Goal: Task Accomplishment & Management: Use online tool/utility

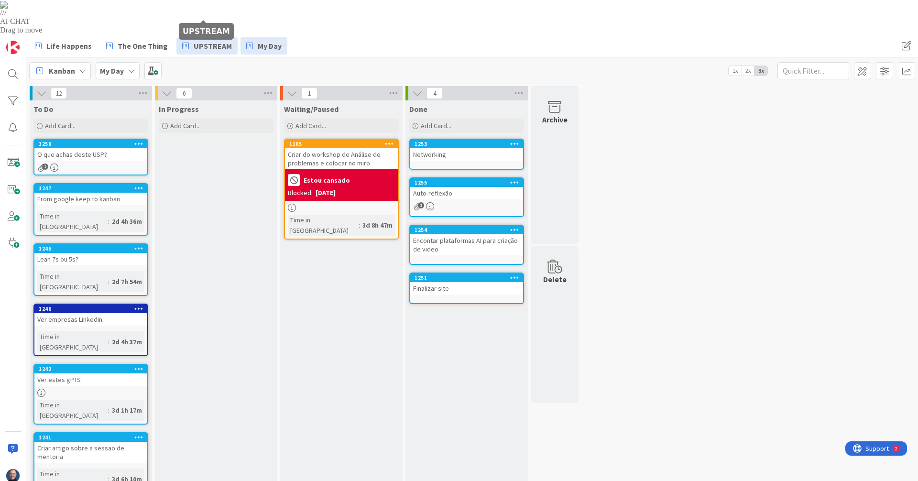
click at [214, 40] on span "UPSTREAM" at bounding box center [213, 45] width 38 height 11
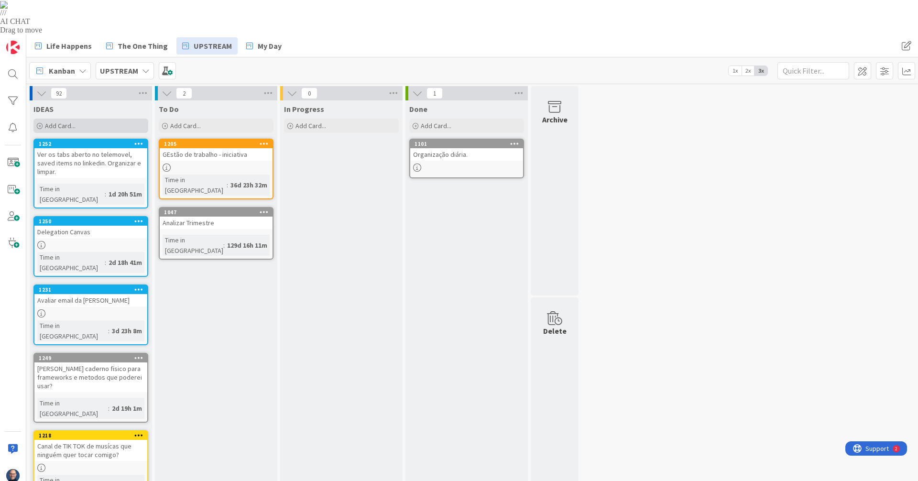
click at [89, 119] on div "Add Card..." at bounding box center [90, 126] width 115 height 14
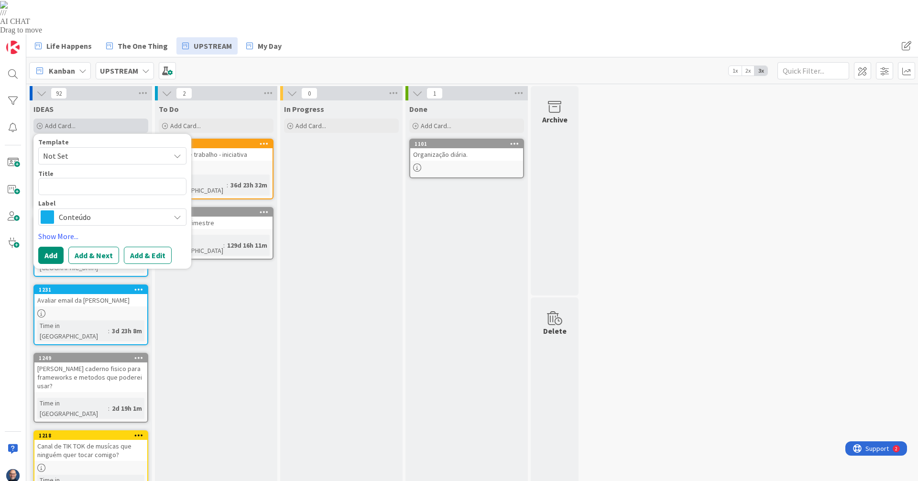
type textarea "x"
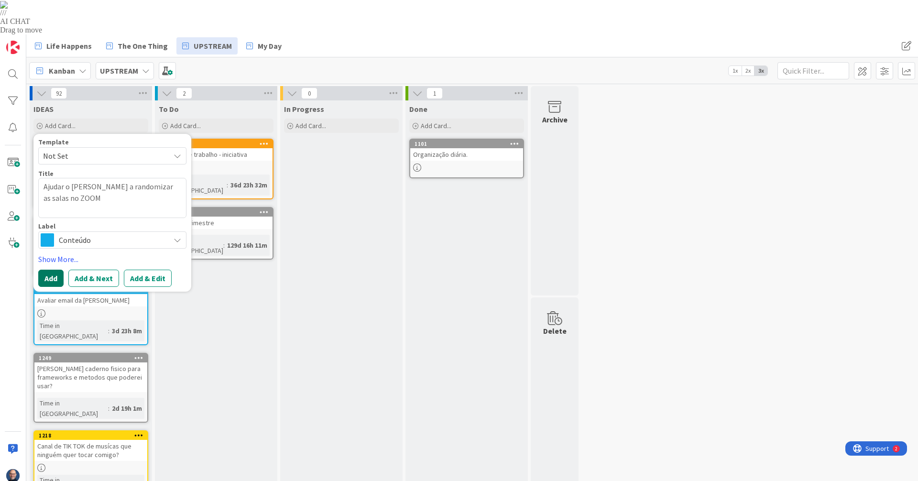
type textarea "Ajudar o [PERSON_NAME] a randomizar as salas no ZOOM"
click at [51, 270] on button "Add" at bounding box center [50, 278] width 25 height 17
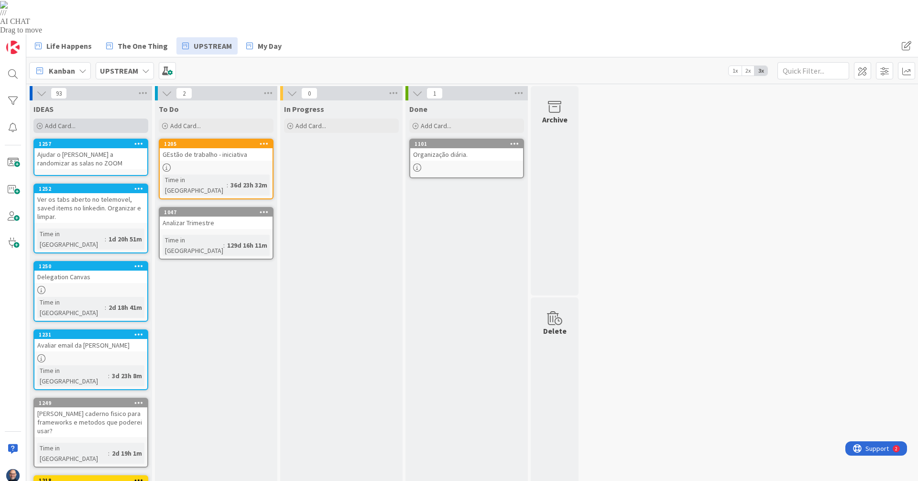
click at [107, 119] on div "Add Card..." at bounding box center [90, 126] width 115 height 14
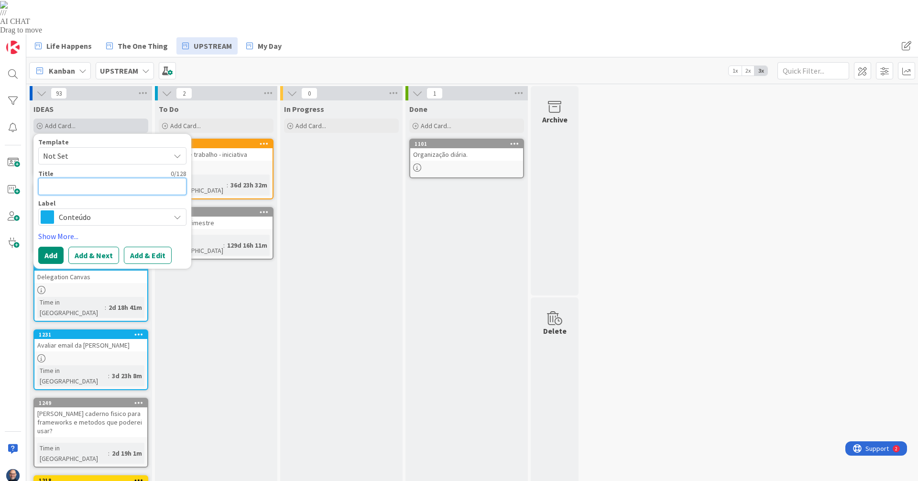
type textarea "x"
type textarea "F"
type textarea "x"
type textarea "FA"
type textarea "x"
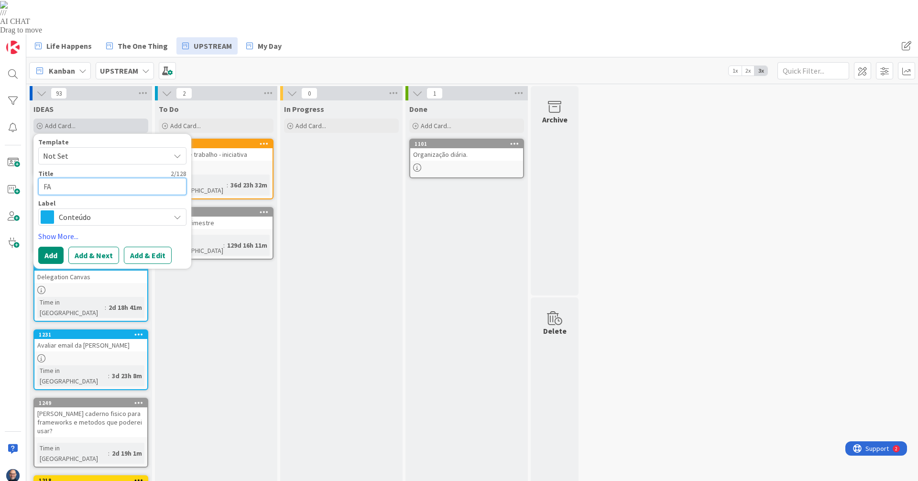
type textarea "F"
type textarea "x"
type textarea "F"
type textarea "x"
type textarea "Fa"
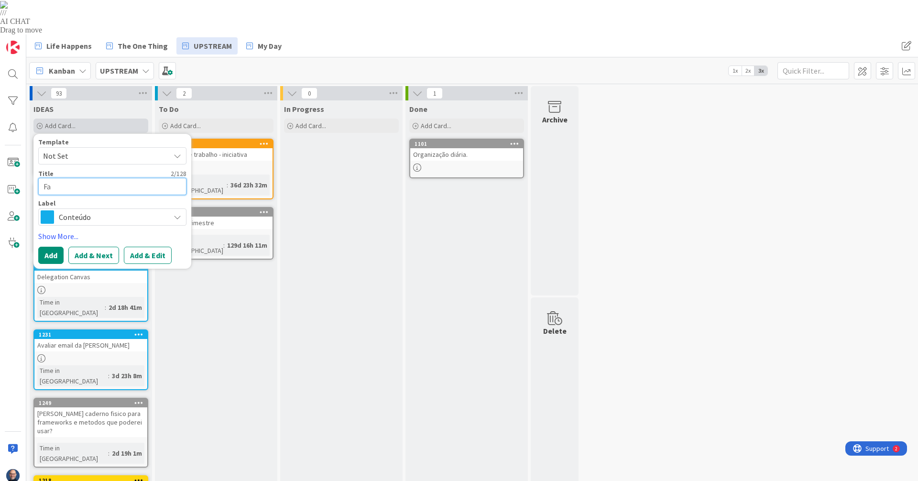
type textarea "x"
type textarea "Fal"
type textarea "x"
type textarea "Fala"
type textarea "x"
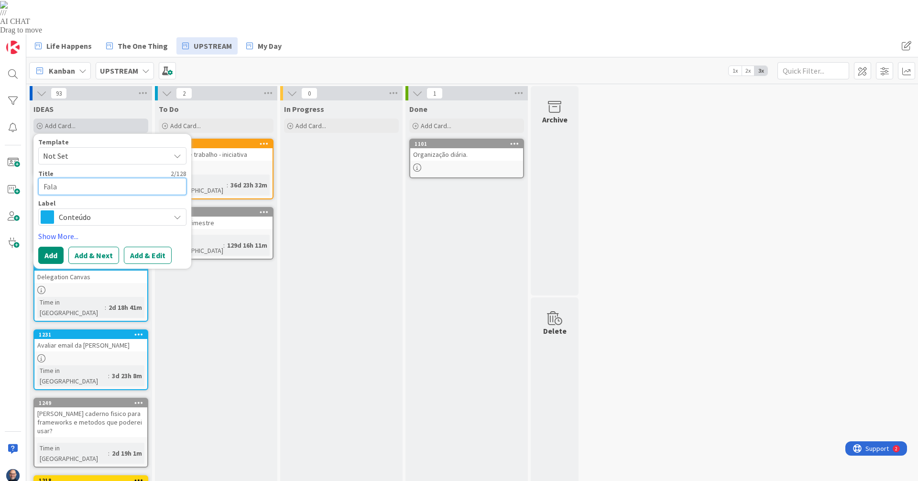
type textarea "Falar"
type textarea "x"
type textarea "Falar"
type textarea "x"
type textarea "Falar c"
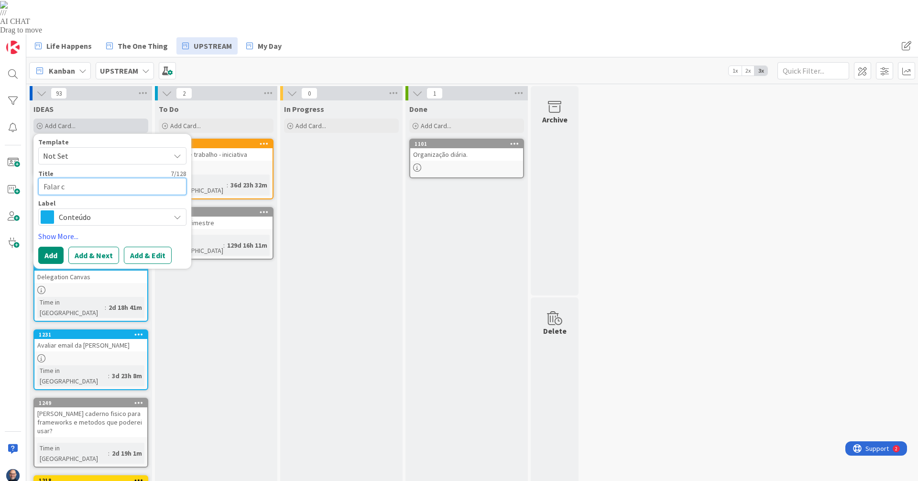
type textarea "x"
type textarea "Falar co"
type textarea "x"
type textarea "Falar com"
type textarea "x"
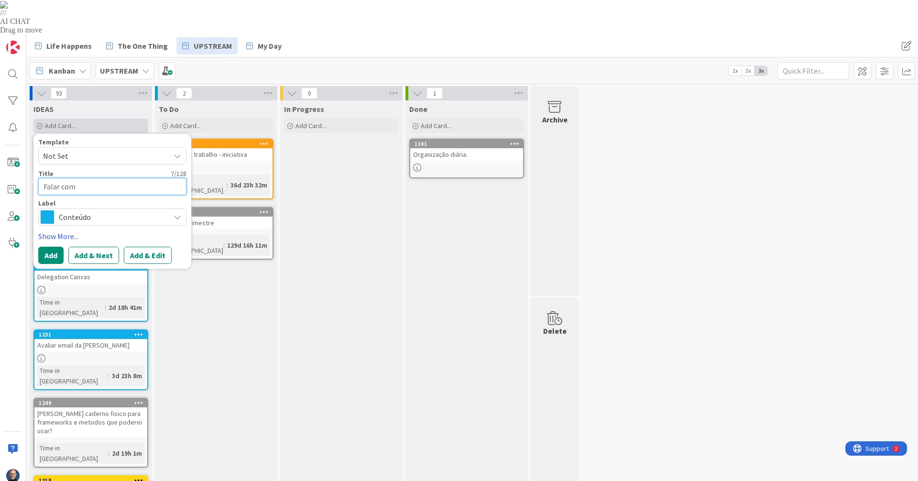
type textarea "Falar com"
type textarea "x"
type textarea "Falar com :"
type textarea "x"
type textarea "Falar com :"
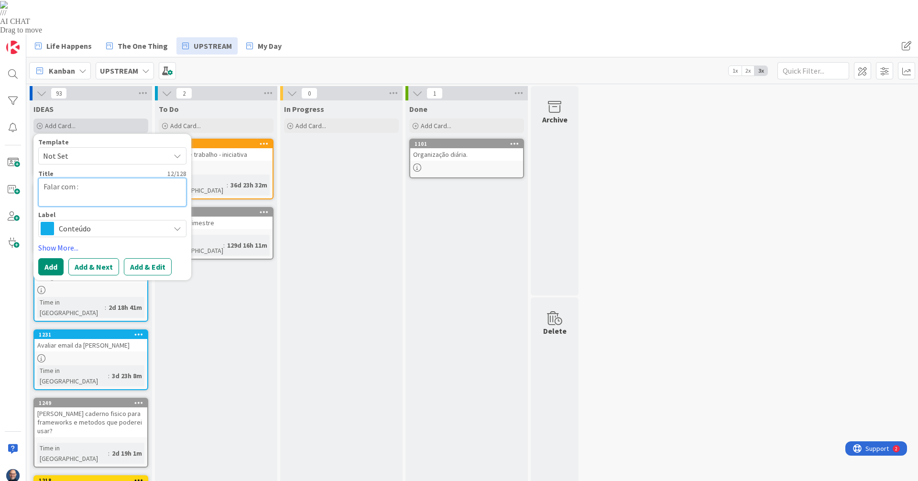
type textarea "x"
type textarea "Falar com :"
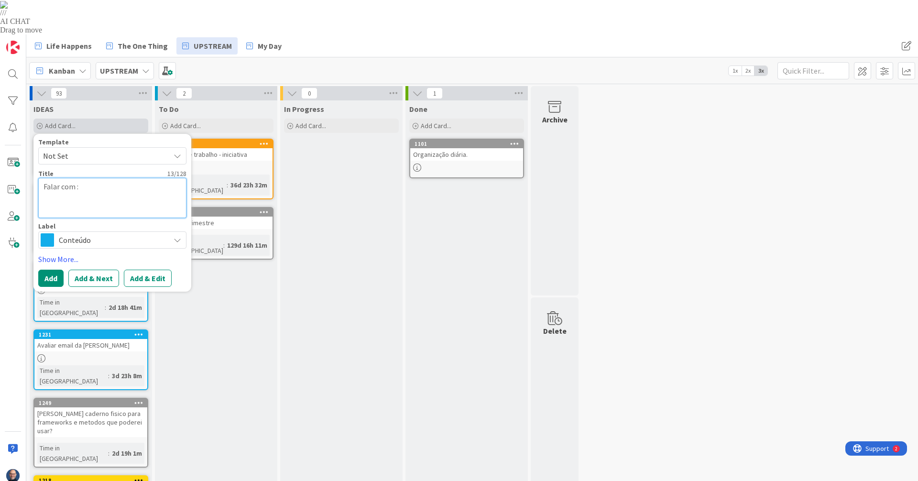
paste textarea "[PERSON_NAME] - Vendas Do It on Agency [PERSON_NAME] - Encontrar Leads no Linke…"
type textarea "x"
type textarea "Falar com : [PERSON_NAME] Do It on Agency [PERSON_NAME] - Encontrar Leads no Li…"
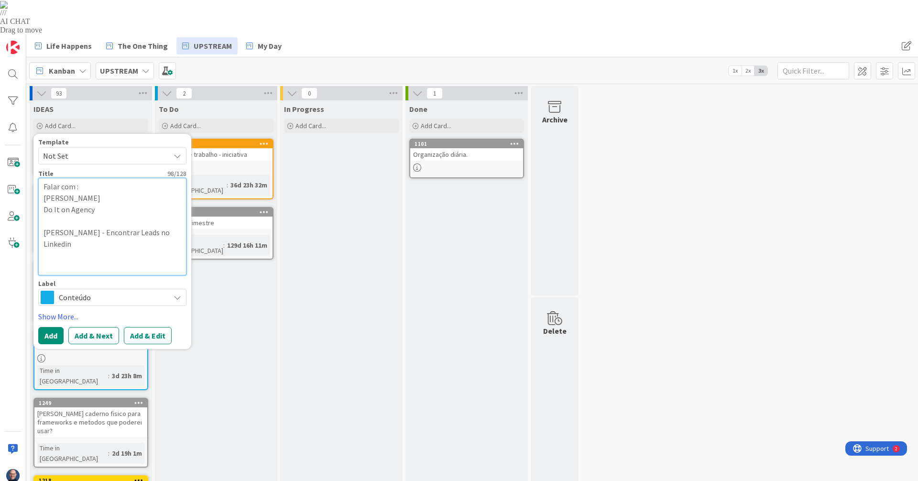
type textarea "x"
type textarea "Falar com : [PERSON_NAME] Do It on Agency [PERSON_NAME] - Encontrar Leads no Li…"
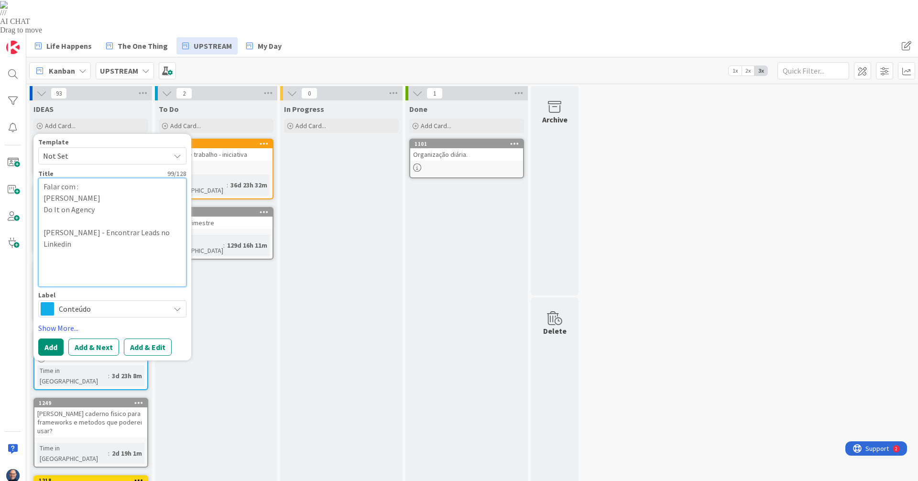
type textarea "x"
type textarea "Falar com : [PERSON_NAME] Do It on Agency [PERSON_NAME] - Encontrar Leads no Li…"
type textarea "x"
type textarea "Falar com : [PERSON_NAME] Do It on Agency [PERSON_NAME] - Encontrar Leads no Li…"
type textarea "x"
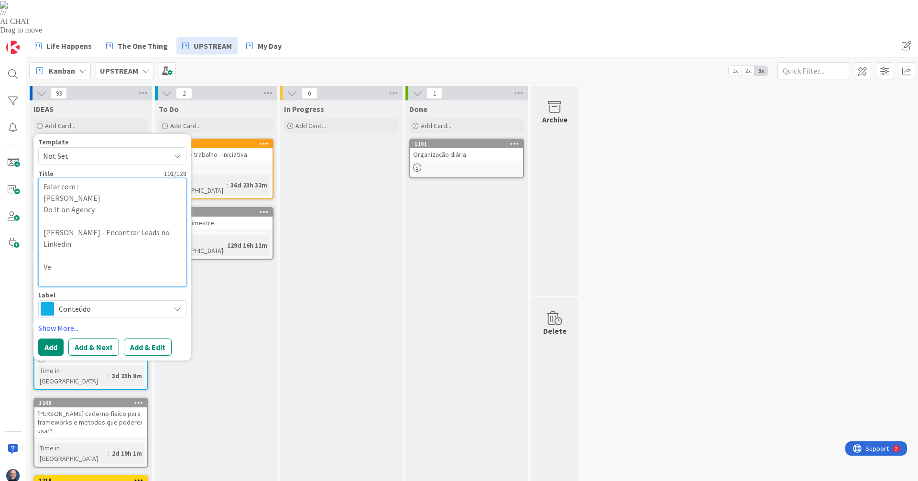
type textarea "Falar com : [PERSON_NAME] Do It on Agency [PERSON_NAME] - Encontrar Leads no Li…"
type textarea "x"
type textarea "Falar com : [PERSON_NAME] Do It on Agency [PERSON_NAME] - Encontrar Leads no Li…"
type textarea "x"
type textarea "Falar com : [PERSON_NAME] Do It on Agency [PERSON_NAME] - Encontrar Leads no Li…"
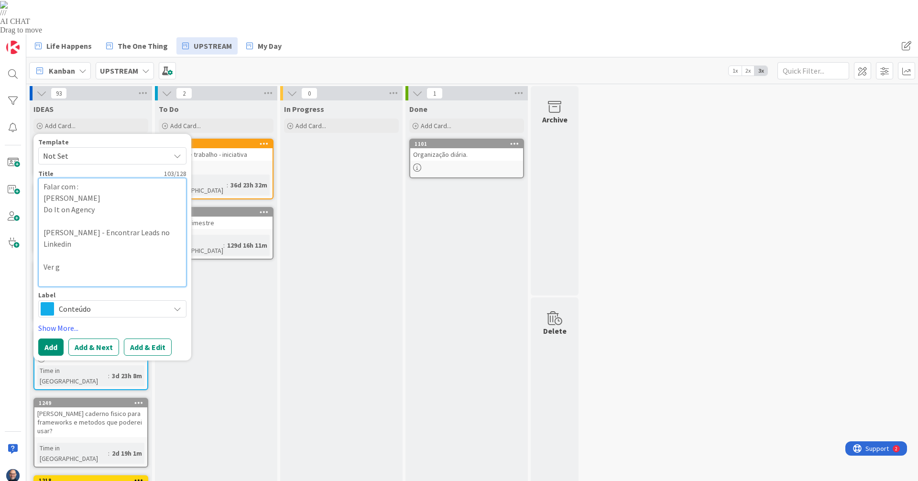
type textarea "x"
type textarea "Falar com : [PERSON_NAME] Do It on Agency [PERSON_NAME] - Encontrar Leads no Li…"
type textarea "x"
type textarea "Falar com : [PERSON_NAME] Do It on Agency [PERSON_NAME] - Encontrar Leads no Li…"
type textarea "x"
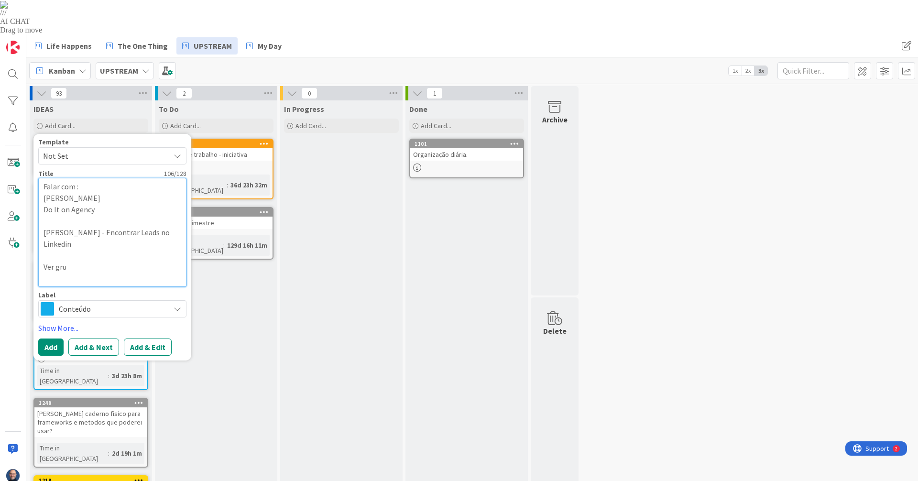
type textarea "Falar com : [PERSON_NAME] Do It on Agency [PERSON_NAME] - Encontrar Leads no Li…"
type textarea "x"
type textarea "Falar com : [PERSON_NAME] Do It on Agency [PERSON_NAME] - Encontrar Leads no Li…"
type textarea "x"
type textarea "Falar com : [PERSON_NAME] Do It on Agency [PERSON_NAME] - Encontrar Leads no Li…"
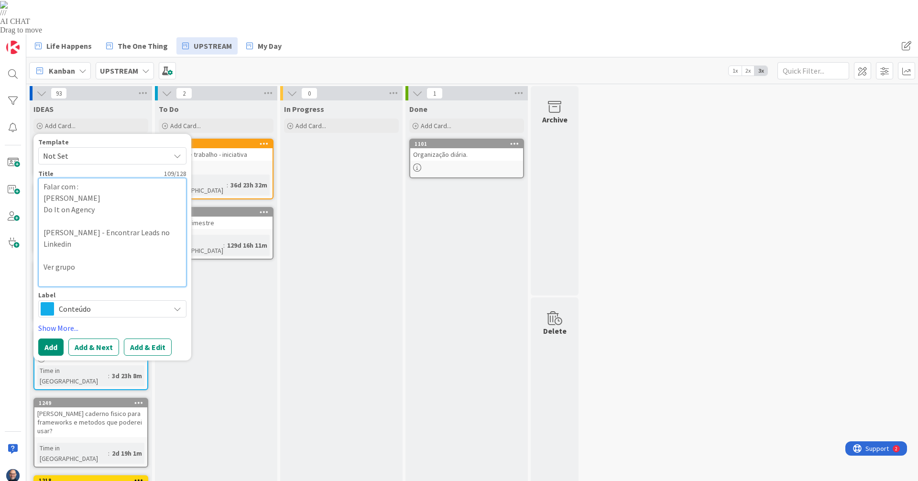
type textarea "x"
type textarea "Falar com : [PERSON_NAME] Do It on Agency [PERSON_NAME] - Encontrar Leads no Li…"
type textarea "x"
type textarea "Falar com : [PERSON_NAME] Do It on Agency [PERSON_NAME] - Encontrar Leads no Li…"
type textarea "x"
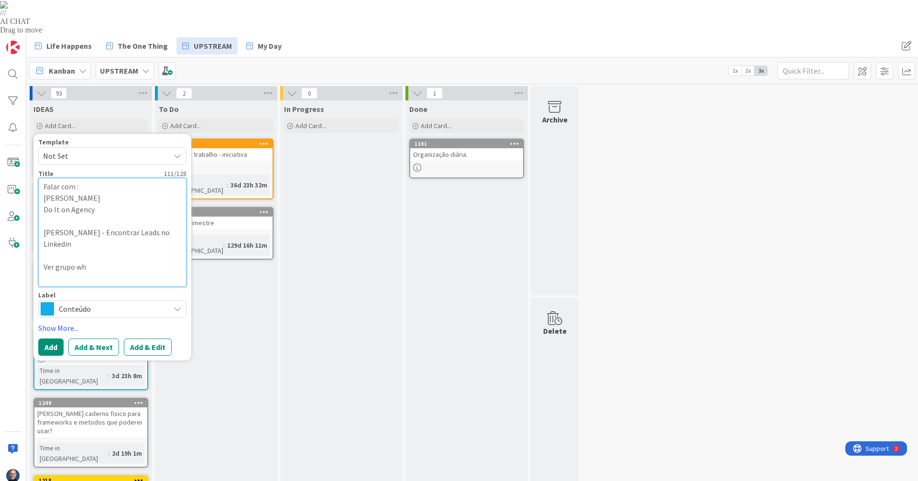
type textarea "Falar com : [PERSON_NAME] Do It on Agency [PERSON_NAME] - Encontrar Leads no Li…"
type textarea "x"
type textarea "Falar com : [PERSON_NAME] Do It on Agency [PERSON_NAME] - Encontrar Leads no Li…"
type textarea "x"
type textarea "Falar com : [PERSON_NAME] Do It on Agency [PERSON_NAME] - Encontrar Leads no Li…"
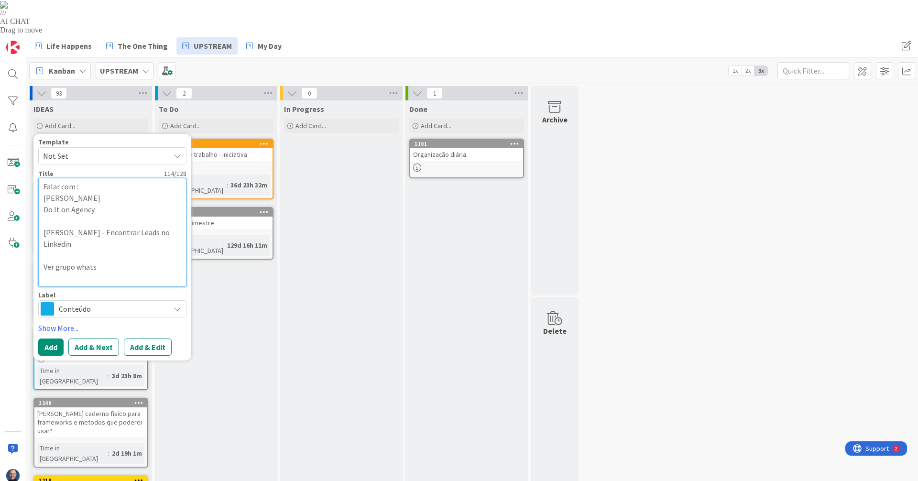
type textarea "x"
type textarea "Falar com : [PERSON_NAME] Do It on Agency [PERSON_NAME] - Encontrar Leads no Li…"
type textarea "x"
type textarea "Falar com : [PERSON_NAME] Do It on Agency [PERSON_NAME] - Encontrar Leads no Li…"
type textarea "x"
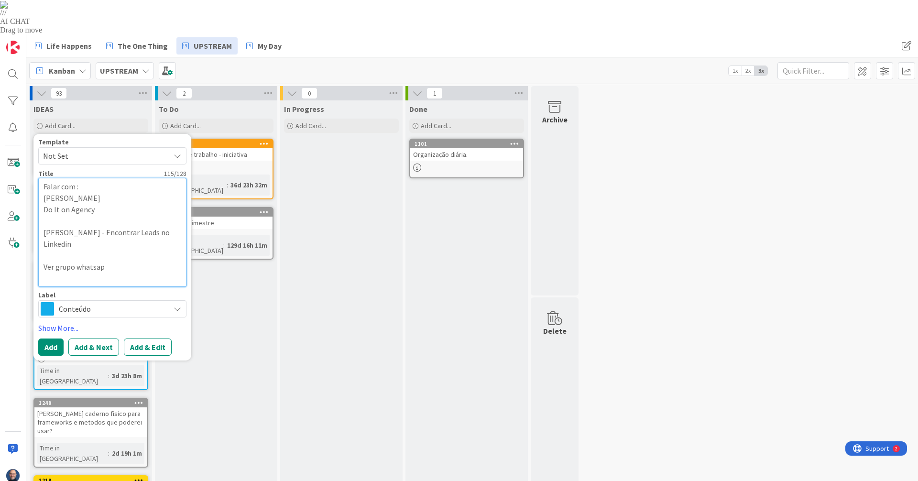
type textarea "Falar com : [PERSON_NAME] Do It on Agency [PERSON_NAME] - Encontrar Leads no Li…"
type textarea "x"
type textarea "Falar com : [PERSON_NAME] Do It on Agency [PERSON_NAME] - Encontrar Leads no Li…"
type textarea "x"
type textarea "Falar com : [PERSON_NAME] Do It on Agency [PERSON_NAME] - Encontrar Leads no Li…"
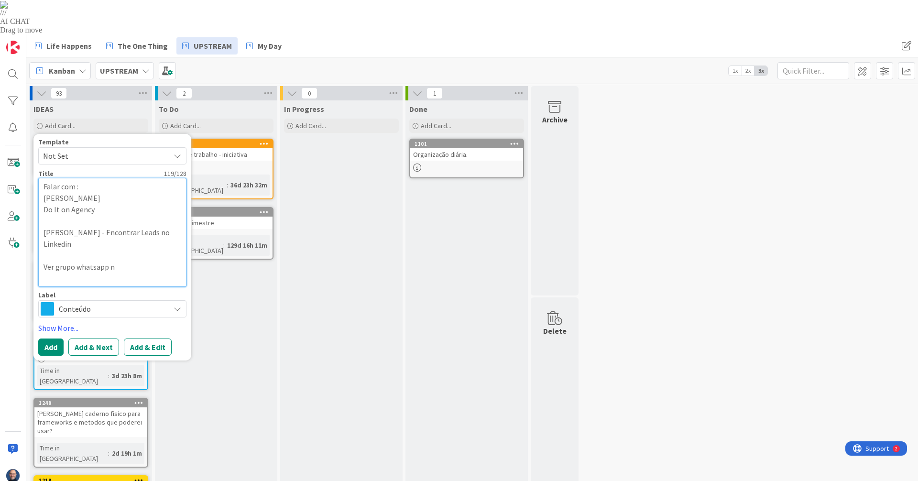
type textarea "x"
type textarea "Falar com : [PERSON_NAME] Do It on Agency [PERSON_NAME] - Encontrar Leads no Li…"
type textarea "x"
type textarea "Falar com : [PERSON_NAME] Do It on Agency [PERSON_NAME] - Encontrar Leads no Li…"
type textarea "x"
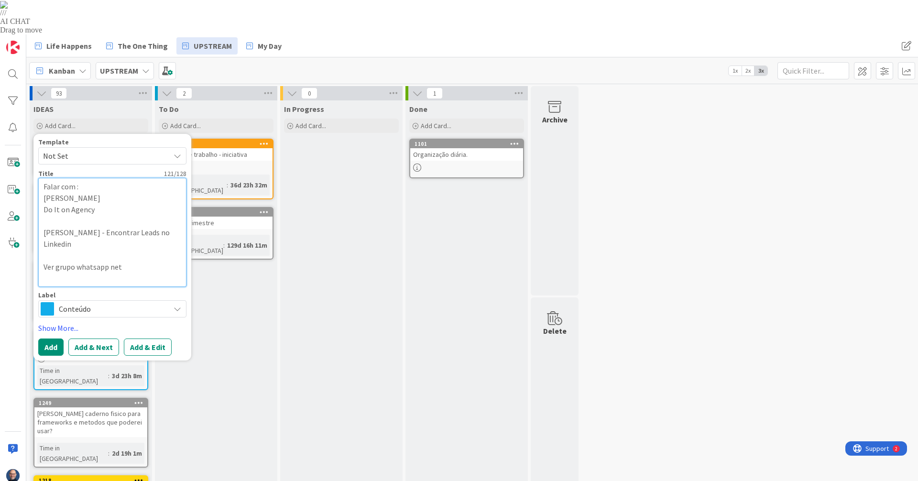
type textarea "Falar com : [PERSON_NAME] Do It on Agency [PERSON_NAME] - Encontrar Leads no Li…"
type textarea "x"
type textarea "Falar com : [PERSON_NAME] Do It on Agency [PERSON_NAME] - Encontrar Leads no Li…"
type textarea "x"
type textarea "Falar com : [PERSON_NAME] Do It on Agency [PERSON_NAME] - Encontrar Leads no Li…"
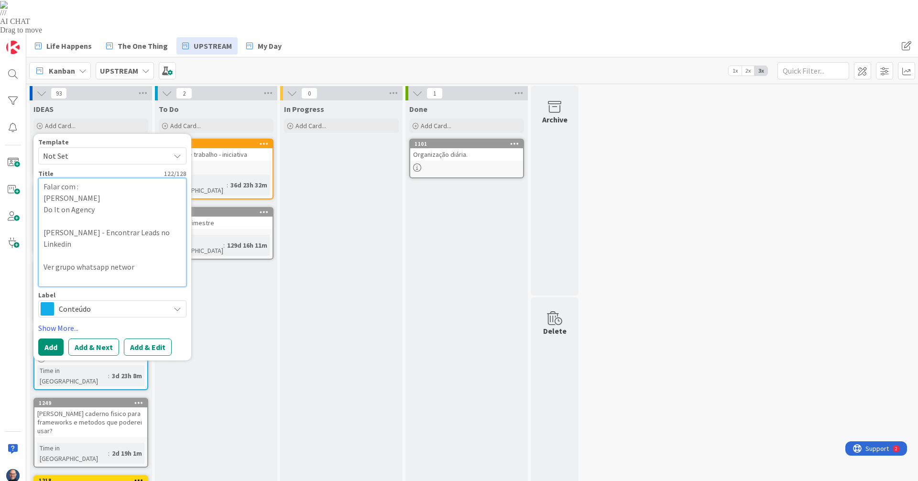
type textarea "x"
type textarea "Falar com : [PERSON_NAME] Do It on Agency [PERSON_NAME] - Encontrar Leads no Li…"
type textarea "x"
type textarea "Falar com : [PERSON_NAME] Do It on Agency [PERSON_NAME] - Encontrar Leads no Li…"
type textarea "x"
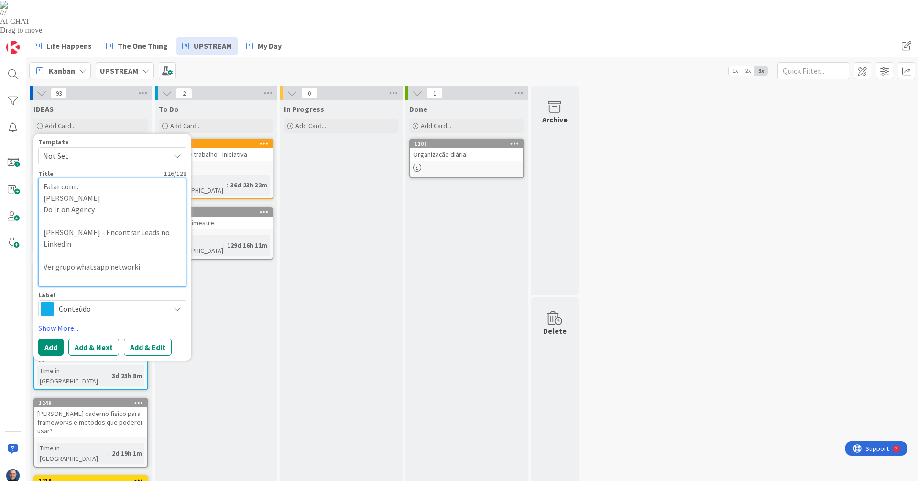
type textarea "Falar com : [PERSON_NAME] Do It on Agency [PERSON_NAME] - Encontrar Leads no Li…"
type textarea "x"
type textarea "Falar com : [PERSON_NAME] Do It on Agency [PERSON_NAME] - Encontrar Leads no Li…"
click at [55, 339] on button "Add" at bounding box center [50, 347] width 25 height 17
